Goal: Task Accomplishment & Management: Manage account settings

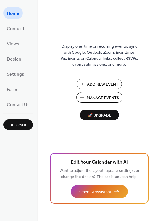
click at [86, 97] on button "Manage Events" at bounding box center [99, 97] width 46 height 11
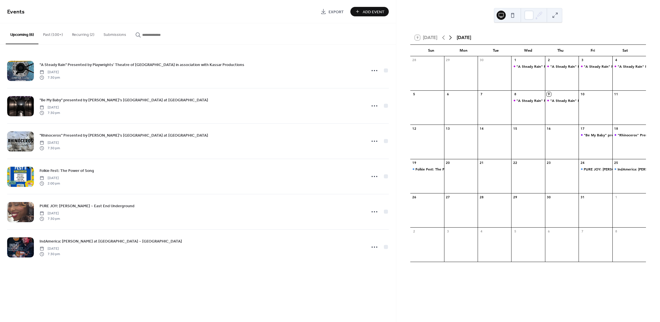
click at [452, 37] on icon at bounding box center [450, 38] width 3 height 4
click at [444, 38] on icon at bounding box center [444, 38] width 3 height 4
